Goal: Information Seeking & Learning: Understand process/instructions

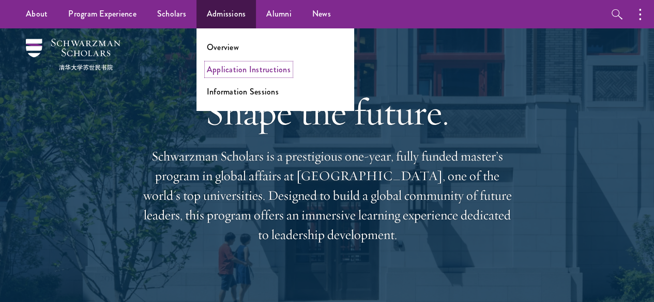
click at [246, 70] on link "Application Instructions" at bounding box center [249, 70] width 84 height 12
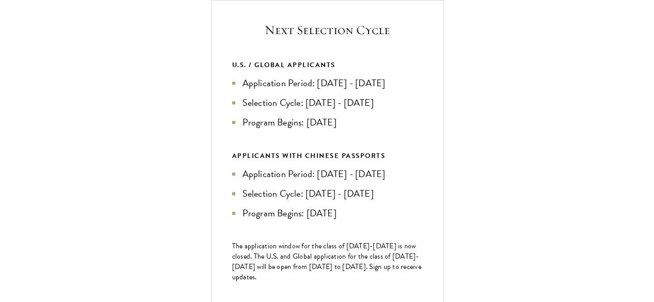
scroll to position [399, 0]
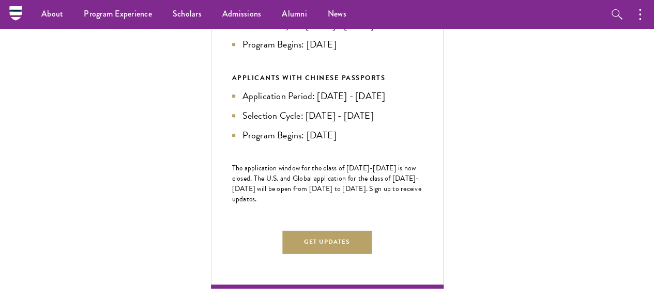
scroll to position [447, 0]
